Goal: Submit feedback/report problem

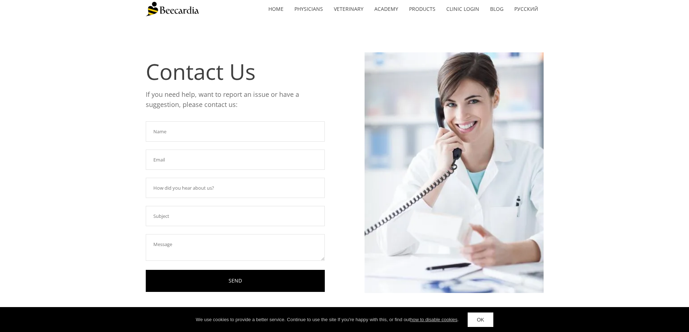
click at [208, 127] on input "text" at bounding box center [235, 131] width 179 height 20
type input "CVCA [GEOGRAPHIC_DATA]"
click at [179, 156] on input "text" at bounding box center [235, 160] width 179 height 20
type input "[EMAIL_ADDRESS][DOMAIN_NAME]"
click at [183, 189] on input "text" at bounding box center [235, 188] width 179 height 20
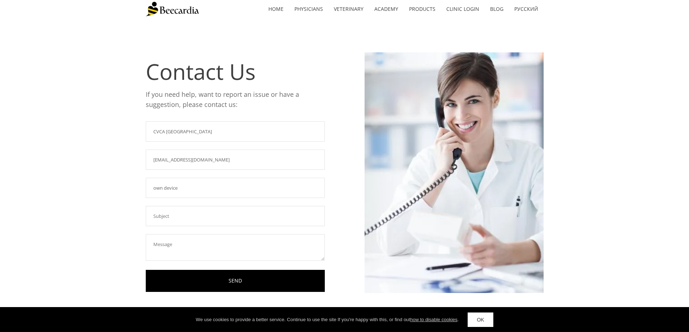
click at [165, 186] on input "own device" at bounding box center [235, 188] width 179 height 20
type input "own Beecardia device"
click at [182, 216] on input "text" at bounding box center [235, 216] width 179 height 20
type input "New tablet needed"
click at [181, 241] on textarea at bounding box center [235, 247] width 179 height 27
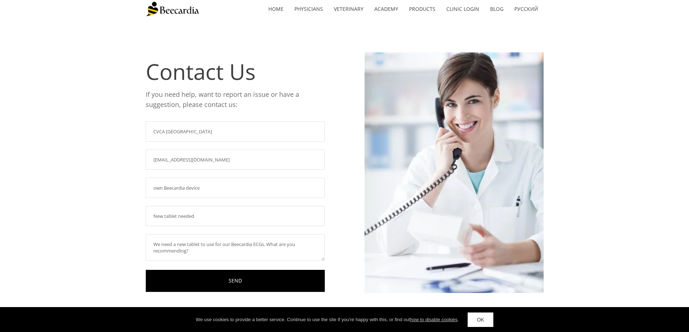
click at [301, 245] on textarea "We need a new tablet to use for our Beecardia ECGs. What are you recommending?" at bounding box center [235, 247] width 179 height 27
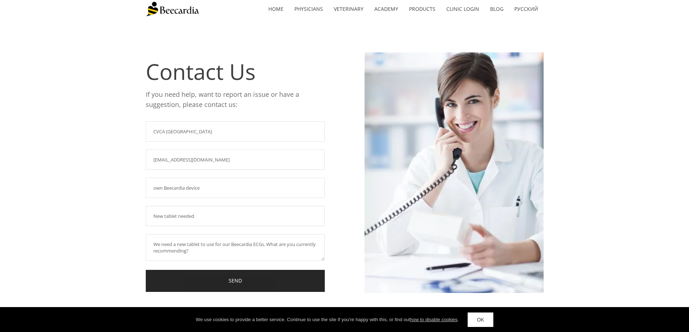
type textarea "We need a new tablet to use for our Beecardia ECGs. What are you currently reco…"
click at [229, 279] on link "SEND" at bounding box center [235, 281] width 179 height 22
